Goal: Task Accomplishment & Management: Manage account settings

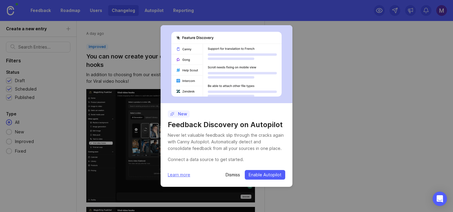
click at [232, 174] on p "Dismiss" at bounding box center [233, 175] width 14 height 6
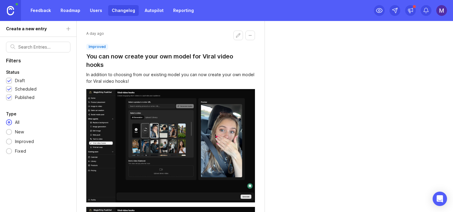
click at [442, 9] on img at bounding box center [442, 10] width 11 height 11
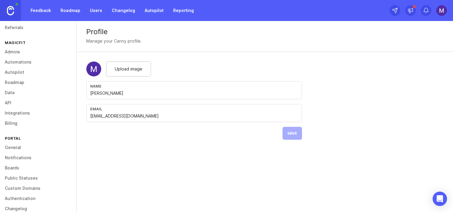
scroll to position [54, 0]
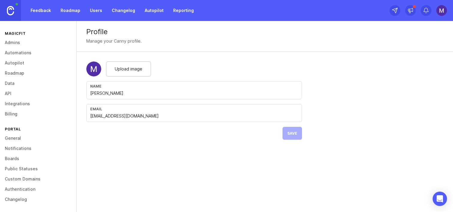
click at [13, 43] on link "Admins" at bounding box center [38, 42] width 76 height 10
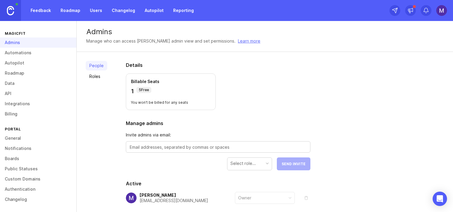
click at [154, 147] on textarea at bounding box center [218, 147] width 177 height 7
paste textarea "[EMAIL_ADDRESS][DOMAIN_NAME]"
type textarea "vishal@pushowl.com"
click at [234, 161] on div "Select role..." at bounding box center [243, 163] width 25 height 7
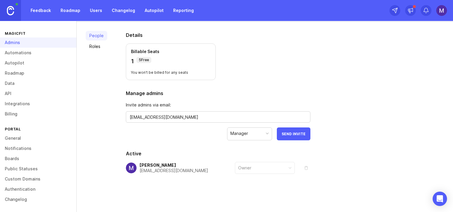
click at [289, 133] on span "Send Invite" at bounding box center [294, 134] width 24 height 4
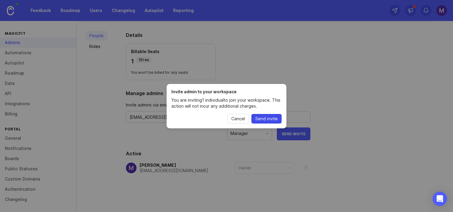
click at [261, 121] on span "Send invite" at bounding box center [266, 119] width 22 height 6
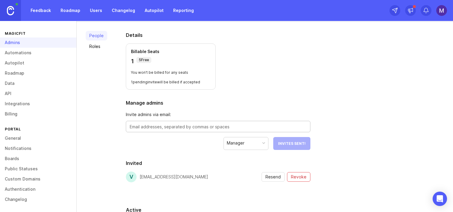
paste textarea "shiva@pushowl.com"
type textarea "shiva@pushowl.com"
click at [291, 146] on button "Send Invite" at bounding box center [294, 143] width 34 height 13
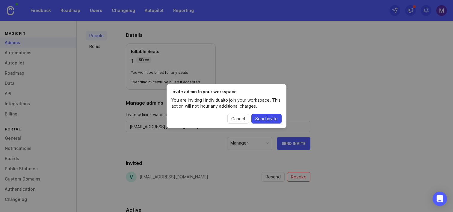
click at [268, 116] on span "Send invite" at bounding box center [266, 119] width 22 height 6
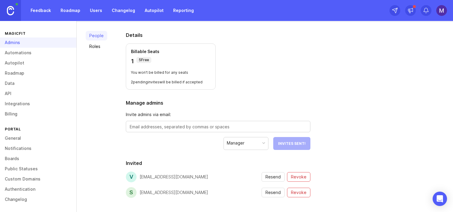
click at [184, 119] on form "Invite admins via email: Manager Invites Sent!" at bounding box center [218, 130] width 185 height 39
click at [179, 121] on div at bounding box center [218, 126] width 185 height 11
paste textarea "kartik@pushowl.com"
type textarea "kartik@pushowl.com"
click at [295, 144] on span "Send Invite" at bounding box center [294, 143] width 24 height 4
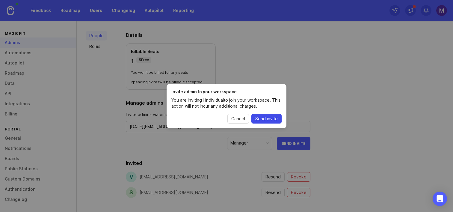
click at [270, 118] on span "Send invite" at bounding box center [266, 119] width 22 height 6
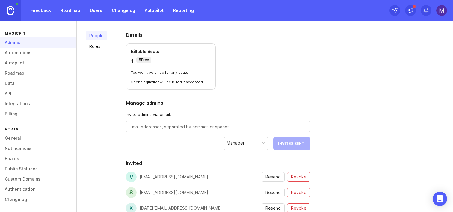
click at [181, 125] on textarea at bounding box center [218, 127] width 177 height 7
paste textarea "varun@pushowl.com"
type textarea "varun@pushowl.com"
click at [291, 140] on button "Send Invite" at bounding box center [294, 143] width 34 height 13
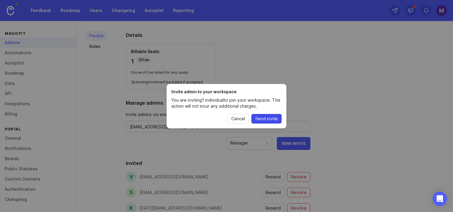
click at [257, 121] on button "Send invite" at bounding box center [267, 119] width 30 height 10
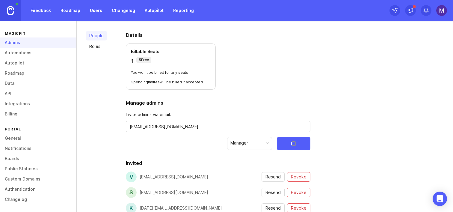
scroll to position [118, 0]
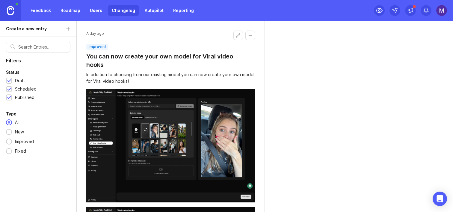
click at [123, 14] on link "Changelog" at bounding box center [123, 10] width 31 height 11
click at [121, 12] on link "Changelog" at bounding box center [123, 10] width 31 height 11
click at [100, 11] on link "Users" at bounding box center [95, 10] width 19 height 11
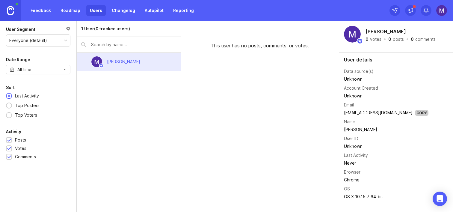
click at [44, 13] on link "Feedback" at bounding box center [41, 10] width 28 height 11
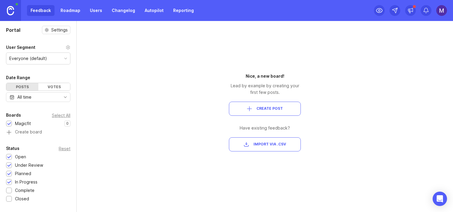
click at [12, 10] on img at bounding box center [10, 10] width 7 height 9
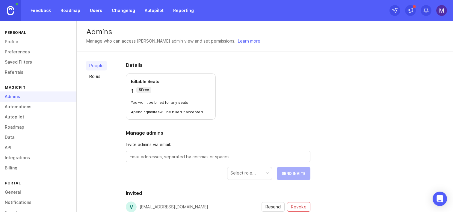
click at [145, 79] on p "Billable Seats" at bounding box center [171, 82] width 80 height 6
click at [145, 104] on p "You won't be billed for any seats" at bounding box center [171, 102] width 80 height 5
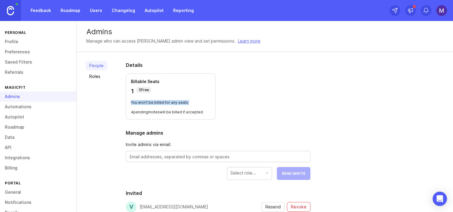
click at [145, 104] on p "You won't be billed for any seats" at bounding box center [171, 102] width 80 height 5
click at [142, 113] on p "4 pending invites will be billed if accepted" at bounding box center [171, 112] width 80 height 5
click at [121, 99] on div "Details Billable Seats 1 5 Free You won't be billed for any seats 4 pending inv…" at bounding box center [218, 199] width 204 height 294
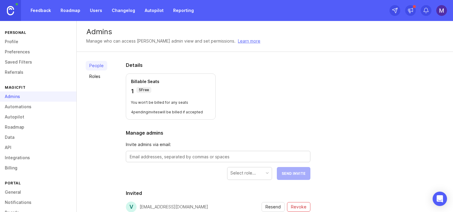
click at [93, 76] on link "Roles" at bounding box center [97, 77] width 22 height 10
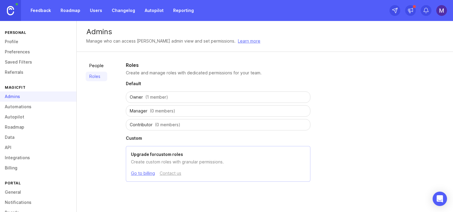
click at [143, 108] on span "Manager" at bounding box center [139, 111] width 18 height 6
click at [100, 64] on link "People" at bounding box center [97, 66] width 22 height 10
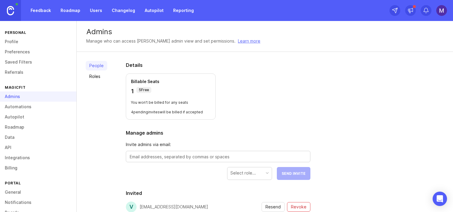
click at [140, 90] on p "5 Free" at bounding box center [144, 90] width 10 height 5
click at [139, 111] on p "4 pending invites will be billed if accepted" at bounding box center [171, 112] width 80 height 5
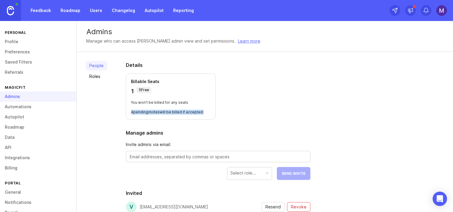
click at [139, 111] on p "4 pending invites will be billed if accepted" at bounding box center [171, 112] width 80 height 5
click at [135, 111] on p "4 pending invites will be billed if accepted" at bounding box center [171, 112] width 80 height 5
click at [139, 93] on div "5 Free" at bounding box center [143, 90] width 15 height 6
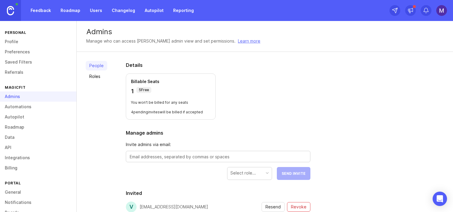
click at [139, 93] on div "5 Free" at bounding box center [143, 90] width 15 height 6
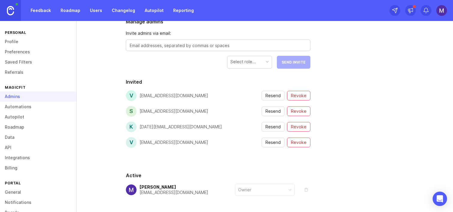
scroll to position [71, 0]
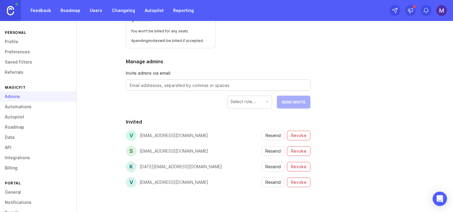
click at [157, 84] on textarea at bounding box center [218, 85] width 177 height 7
type textarea "magicfit@pushowl.com"
click at [295, 182] on span "Revoke" at bounding box center [299, 182] width 16 height 6
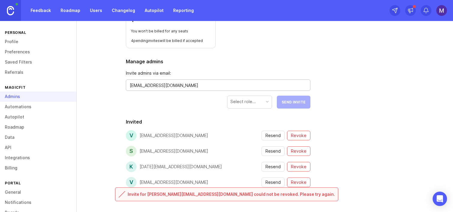
click at [169, 82] on textarea "magicfit@pushowl.com" at bounding box center [218, 85] width 177 height 7
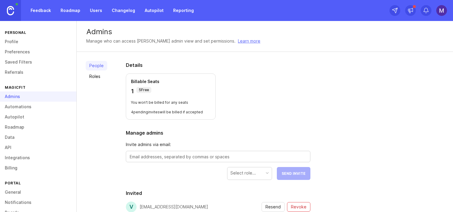
click at [161, 161] on div at bounding box center [218, 156] width 185 height 11
paste textarea "[EMAIL_ADDRESS][DOMAIN_NAME]"
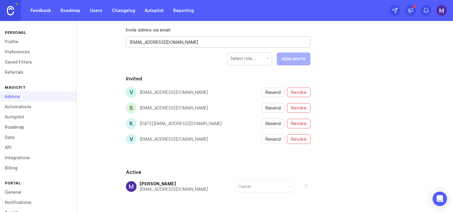
scroll to position [133, 0]
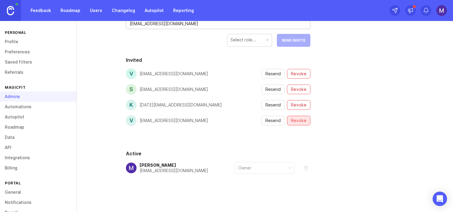
type textarea "[EMAIL_ADDRESS][DOMAIN_NAME]"
click at [296, 121] on span "Revoke" at bounding box center [299, 121] width 16 height 6
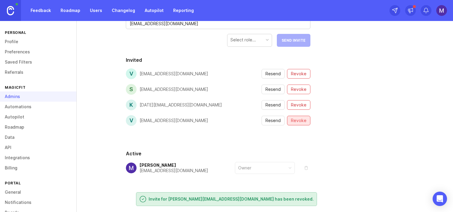
scroll to position [118, 0]
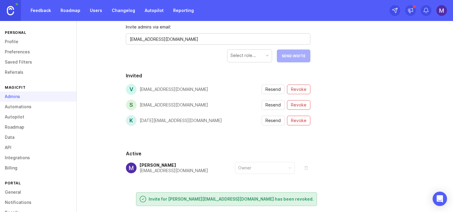
click at [196, 41] on textarea "[EMAIL_ADDRESS][DOMAIN_NAME]" at bounding box center [218, 39] width 177 height 7
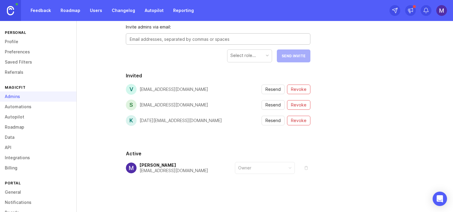
paste textarea "[EMAIL_ADDRESS][DOMAIN_NAME]"
type textarea "[EMAIL_ADDRESS][DOMAIN_NAME]"
click at [250, 56] on div "Select role..." at bounding box center [243, 55] width 25 height 7
click at [292, 56] on span "Send Invite" at bounding box center [294, 56] width 24 height 4
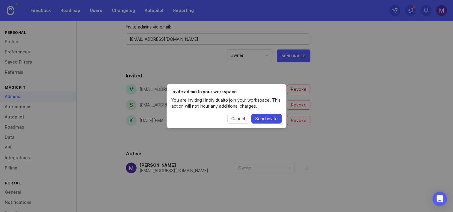
click at [271, 117] on span "Send invite" at bounding box center [266, 119] width 22 height 6
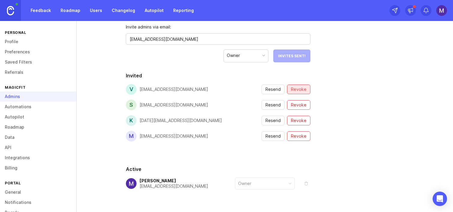
click at [298, 87] on span "Revoke" at bounding box center [299, 89] width 16 height 6
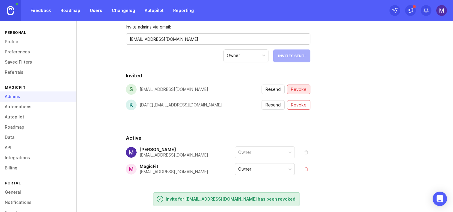
click at [299, 89] on span "Revoke" at bounding box center [299, 89] width 16 height 6
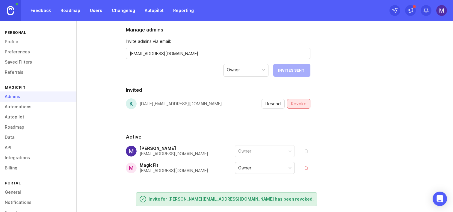
click at [298, 99] on button "Revoke" at bounding box center [298, 104] width 23 height 10
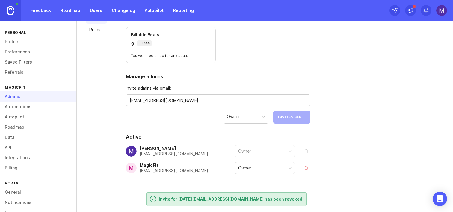
scroll to position [0, 0]
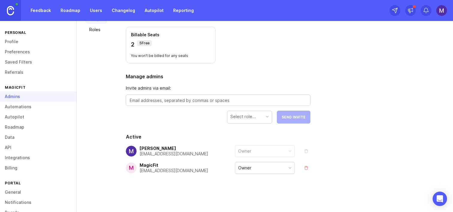
scroll to position [54, 0]
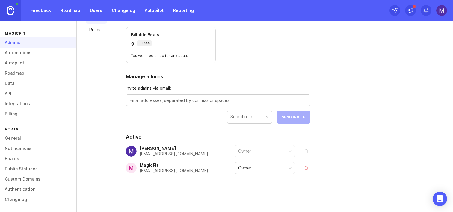
click at [21, 199] on link "Changelog" at bounding box center [38, 199] width 76 height 10
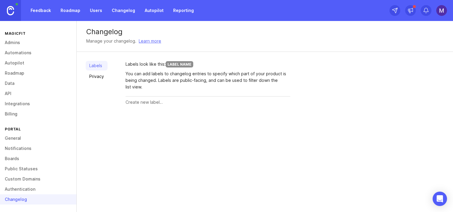
click at [97, 78] on link "Privacy" at bounding box center [97, 77] width 22 height 10
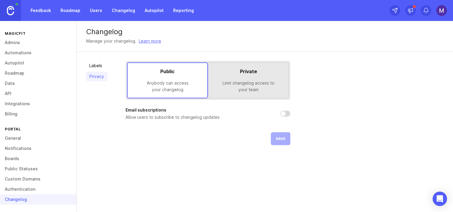
click at [285, 113] on input "checkbox" at bounding box center [285, 114] width 10 height 6
checkbox input "false"
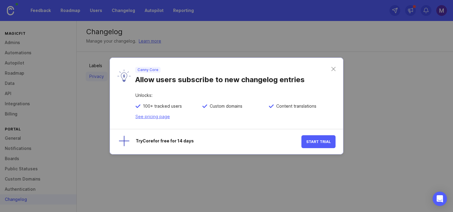
click at [148, 117] on link "See pricing page" at bounding box center [153, 116] width 34 height 5
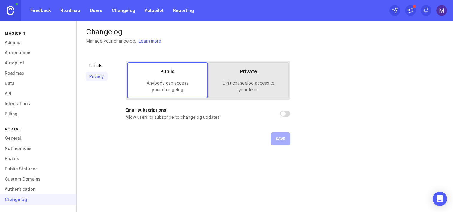
click at [91, 63] on link "Labels" at bounding box center [97, 66] width 22 height 10
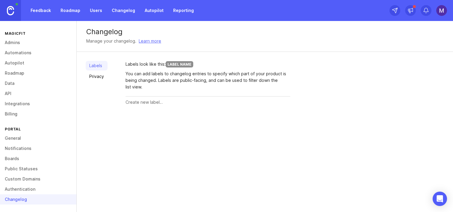
click at [35, 189] on link "Authentication" at bounding box center [38, 189] width 76 height 10
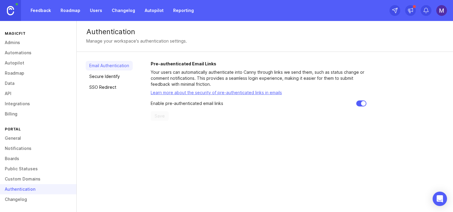
click at [93, 74] on link "Secure Identify" at bounding box center [109, 77] width 47 height 10
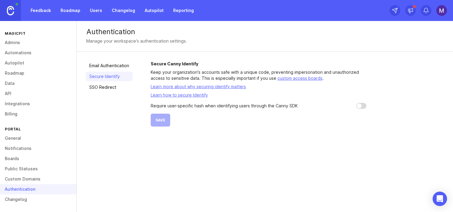
click at [93, 88] on link "SSO Redirect" at bounding box center [109, 87] width 47 height 10
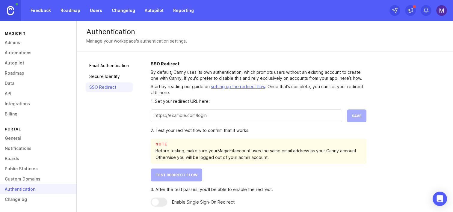
scroll to position [3, 0]
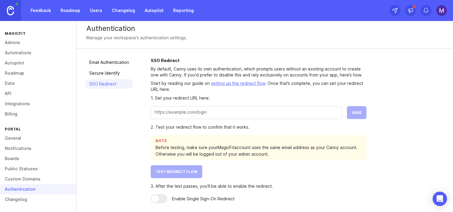
click at [36, 181] on link "Custom Domains" at bounding box center [38, 179] width 76 height 10
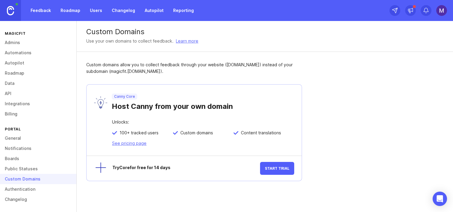
click at [34, 170] on link "Public Statuses" at bounding box center [38, 169] width 76 height 10
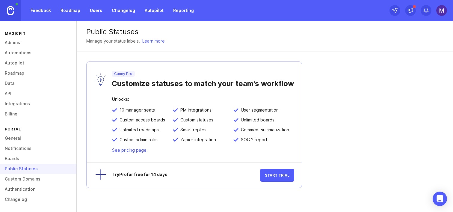
click at [32, 163] on link "Boards" at bounding box center [38, 159] width 76 height 10
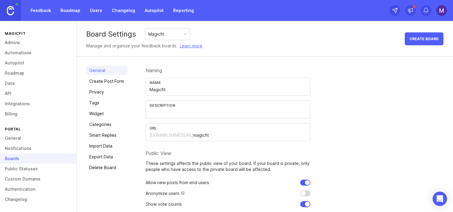
click at [31, 152] on link "Notifications" at bounding box center [38, 148] width 76 height 10
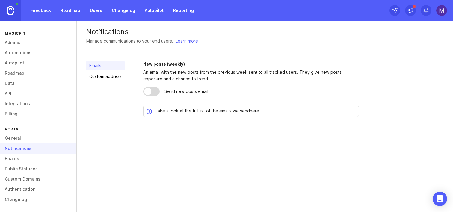
click at [27, 141] on link "General" at bounding box center [38, 138] width 76 height 10
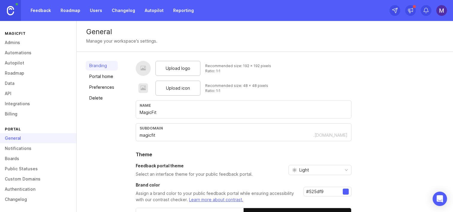
click at [171, 67] on span "Upload logo" at bounding box center [178, 68] width 25 height 7
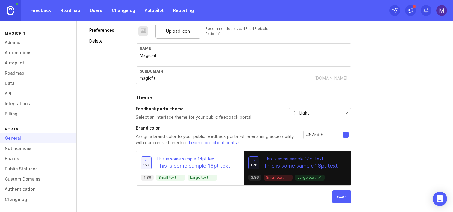
click at [297, 112] on div "Light" at bounding box center [315, 113] width 53 height 10
click at [298, 145] on span "Dark" at bounding box center [301, 144] width 19 height 7
click at [312, 141] on div "#525df9" at bounding box center [328, 138] width 48 height 16
click at [317, 138] on div "#525df9" at bounding box center [328, 135] width 48 height 10
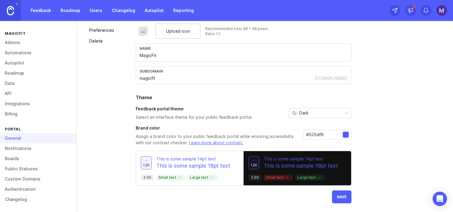
click at [317, 136] on input "#525df9" at bounding box center [324, 134] width 37 height 7
paste input "e5d283"
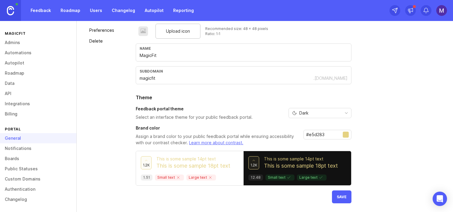
type input "#e5d283"
click at [342, 194] on button "Save" at bounding box center [341, 196] width 19 height 13
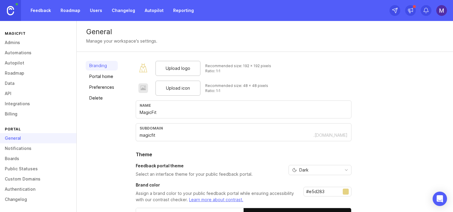
click at [98, 75] on link "Portal home" at bounding box center [102, 77] width 32 height 10
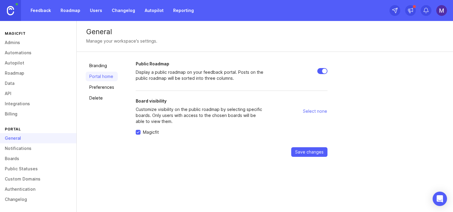
click at [100, 88] on link "Preferences" at bounding box center [102, 87] width 32 height 10
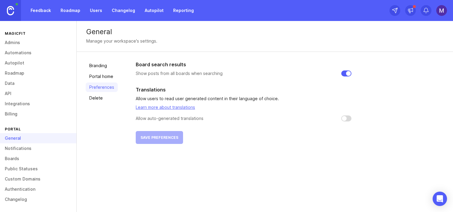
click at [99, 94] on link "Delete" at bounding box center [102, 98] width 32 height 10
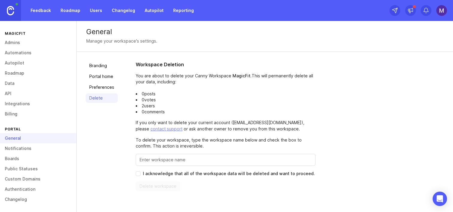
click at [22, 107] on link "Integrations" at bounding box center [38, 104] width 76 height 10
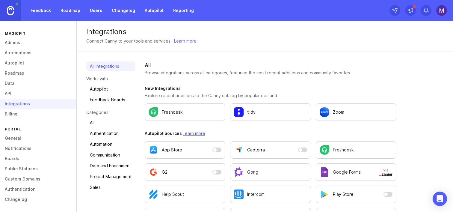
click at [22, 90] on link "API" at bounding box center [38, 93] width 76 height 10
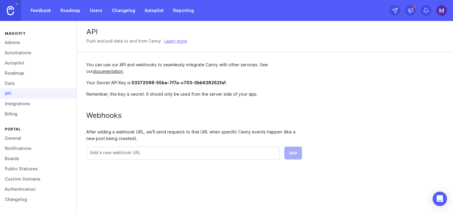
click at [18, 84] on link "Data" at bounding box center [38, 83] width 76 height 10
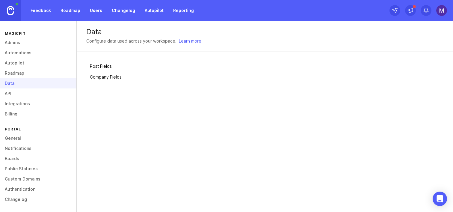
click at [18, 74] on link "Roadmap" at bounding box center [38, 73] width 76 height 10
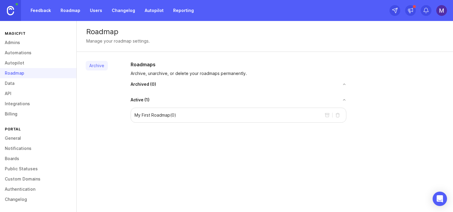
click at [22, 64] on link "Autopilot" at bounding box center [38, 63] width 76 height 10
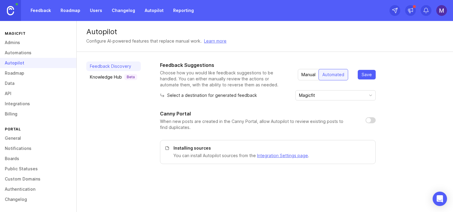
click at [20, 53] on link "Automations" at bounding box center [38, 53] width 76 height 10
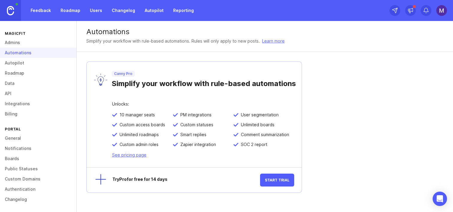
click at [16, 44] on link "Admins" at bounding box center [38, 42] width 76 height 10
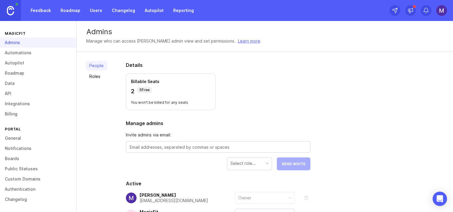
click at [28, 196] on link "Changelog" at bounding box center [38, 199] width 76 height 10
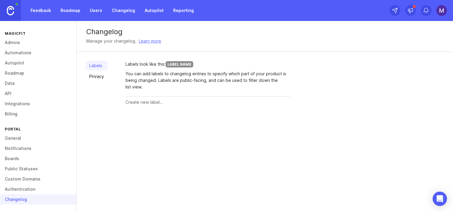
click at [96, 78] on link "Privacy" at bounding box center [97, 77] width 22 height 10
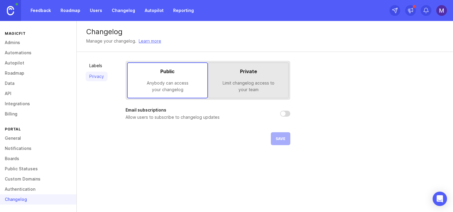
click at [19, 158] on link "Boards" at bounding box center [38, 159] width 76 height 10
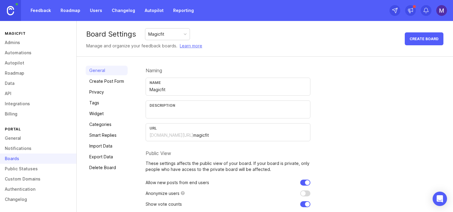
click at [96, 96] on link "Privacy" at bounding box center [107, 92] width 42 height 10
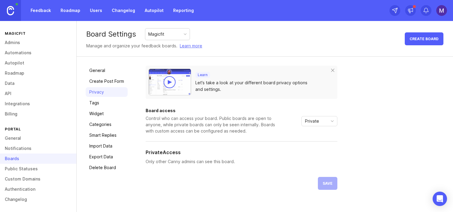
click at [110, 104] on link "Tags" at bounding box center [107, 103] width 42 height 10
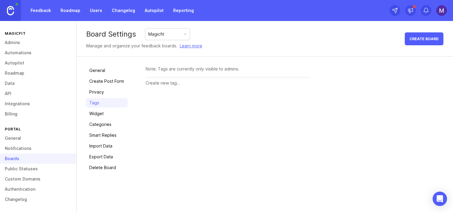
click at [10, 9] on img at bounding box center [10, 10] width 7 height 9
click at [96, 10] on link "Users" at bounding box center [95, 10] width 19 height 11
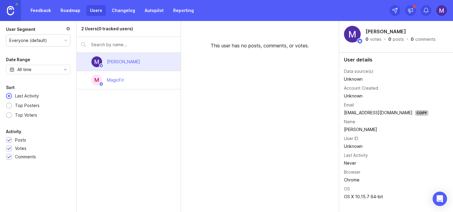
click at [440, 7] on img at bounding box center [442, 10] width 11 height 11
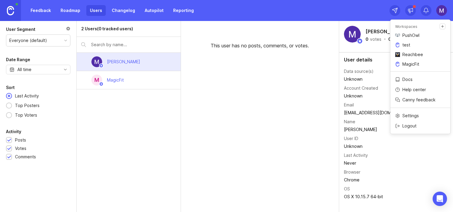
click at [406, 126] on p "Logout" at bounding box center [410, 126] width 14 height 6
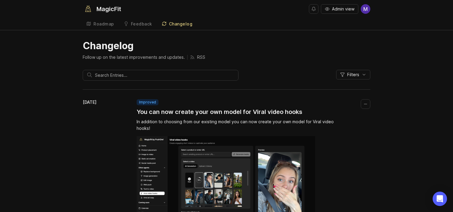
click at [142, 26] on div "Feedback" at bounding box center [141, 24] width 21 height 4
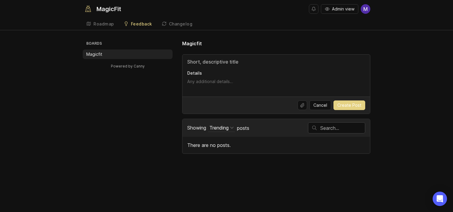
click at [100, 26] on div "Roadmap" at bounding box center [104, 24] width 21 height 4
